Goal: Find specific page/section: Find specific page/section

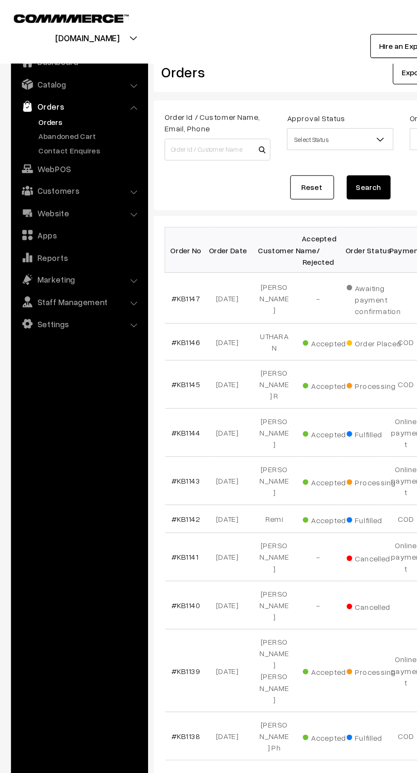
click at [37, 106] on link "Abandoned Cart" at bounding box center [70, 105] width 84 height 9
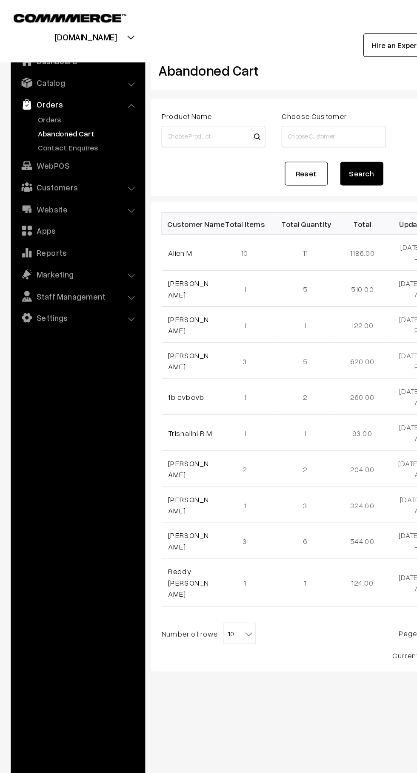
click at [29, 88] on link "Orders" at bounding box center [61, 82] width 101 height 15
click at [37, 97] on link "Orders" at bounding box center [70, 94] width 84 height 9
